Goal: Find specific page/section: Find specific page/section

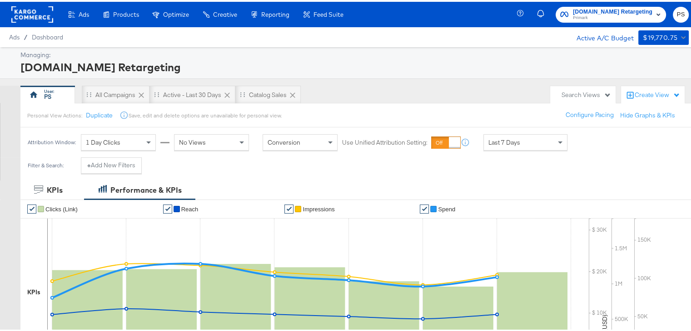
click at [38, 10] on rect at bounding box center [32, 13] width 42 height 16
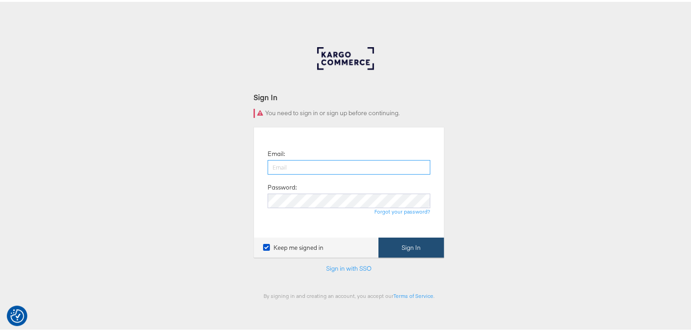
type input "priya.shinde@kargo.com"
click at [398, 244] on button "Sign In" at bounding box center [410, 246] width 65 height 20
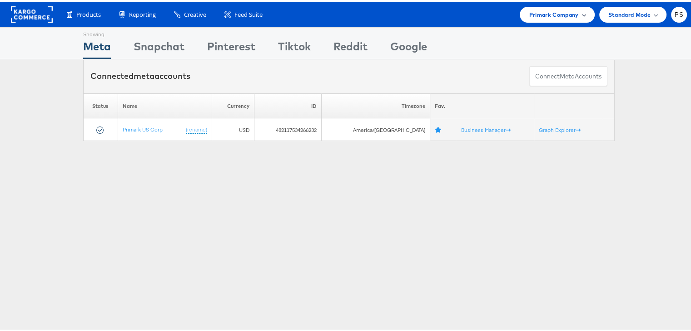
click at [553, 8] on span "Primark Company" at bounding box center [553, 13] width 49 height 10
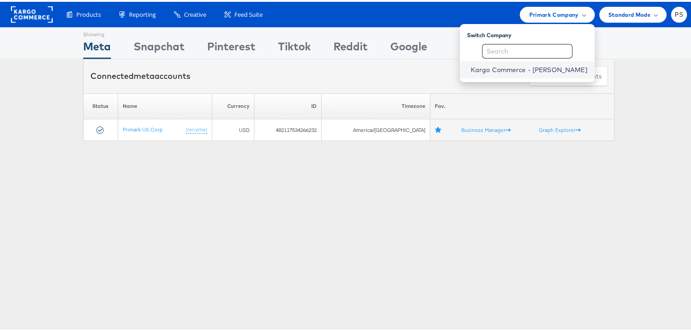
click at [499, 69] on link "Kargo Commerce - Priya Shinde" at bounding box center [528, 68] width 117 height 9
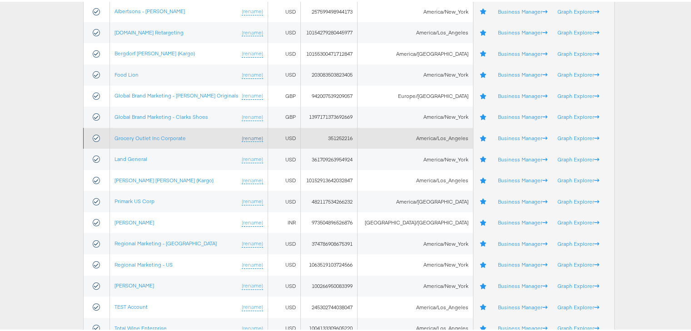
scroll to position [151, 0]
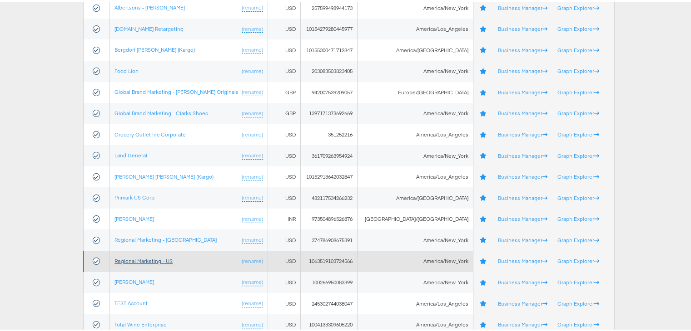
click at [133, 256] on link "Regional Marketing - US" at bounding box center [143, 259] width 58 height 7
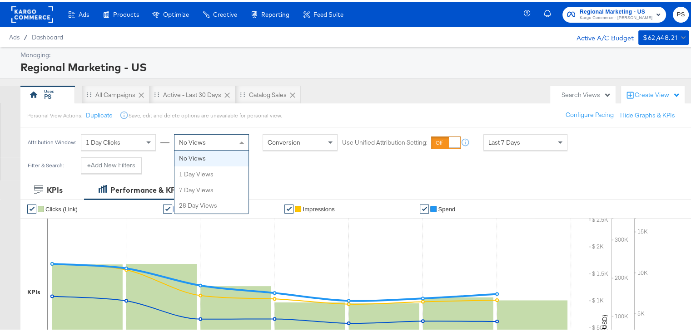
click at [213, 140] on div "No Views" at bounding box center [211, 140] width 74 height 15
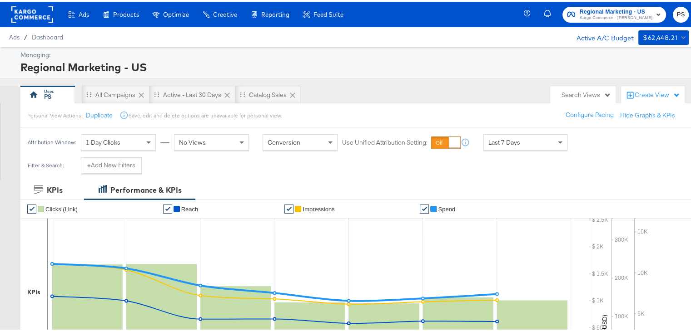
click at [279, 173] on div "Filter & Search: + Add New Filters" at bounding box center [348, 167] width 697 height 23
click at [583, 92] on div "Search Views" at bounding box center [585, 93] width 49 height 9
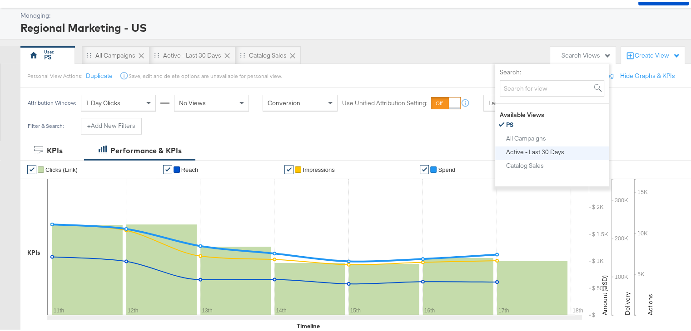
scroll to position [39, 0]
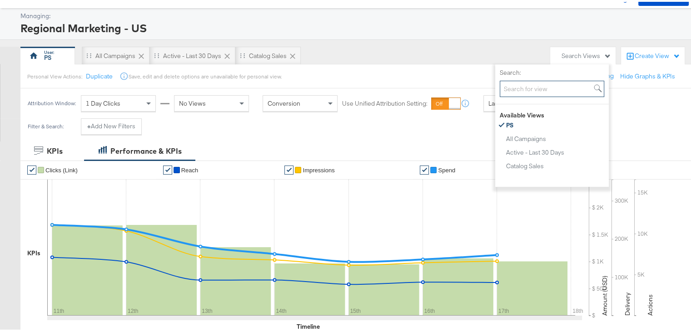
click at [525, 89] on input "Search:" at bounding box center [551, 87] width 104 height 17
paste input "Clarks Team View"
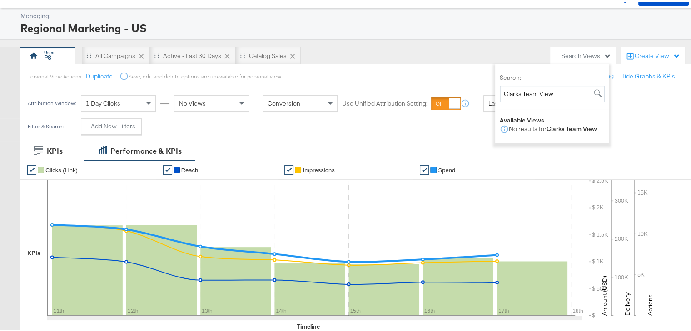
scroll to position [0, 0]
type input "Clarks Team View"
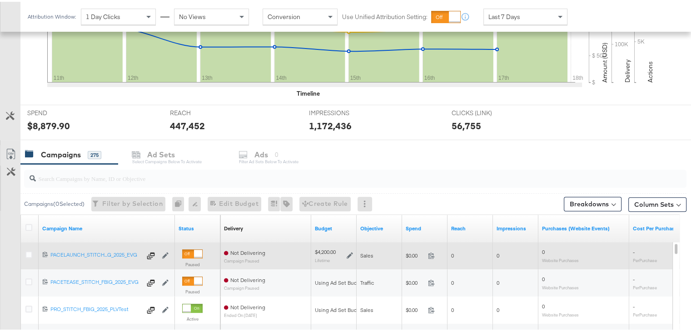
scroll to position [272, 0]
